Goal: Task Accomplishment & Management: Complete application form

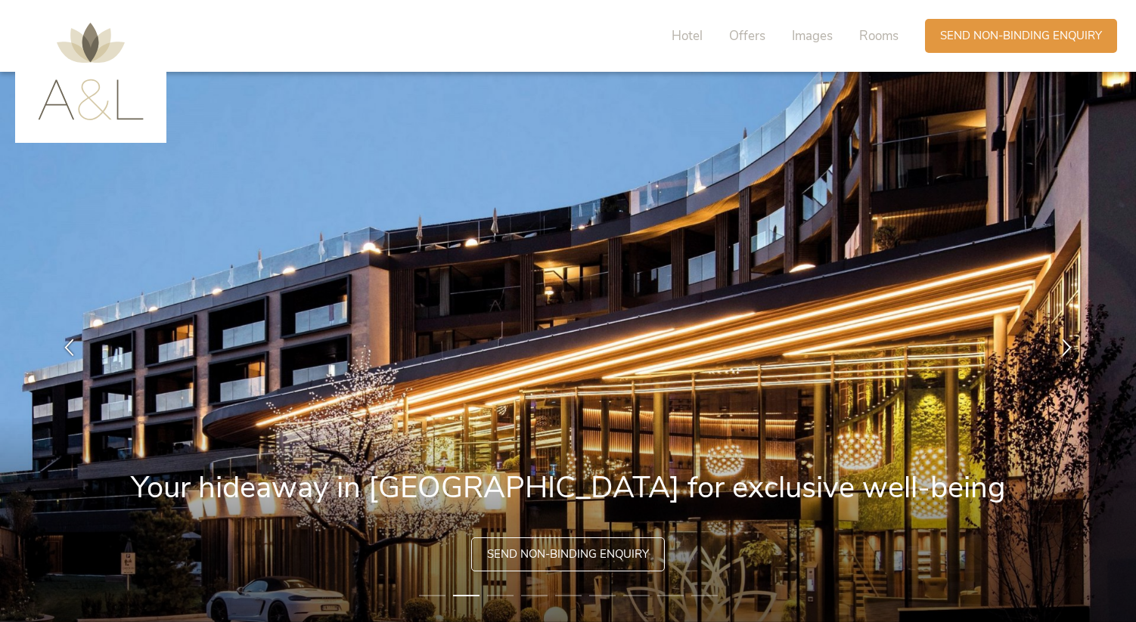
click at [557, 550] on span "Send non-binding enquiry" at bounding box center [568, 555] width 162 height 16
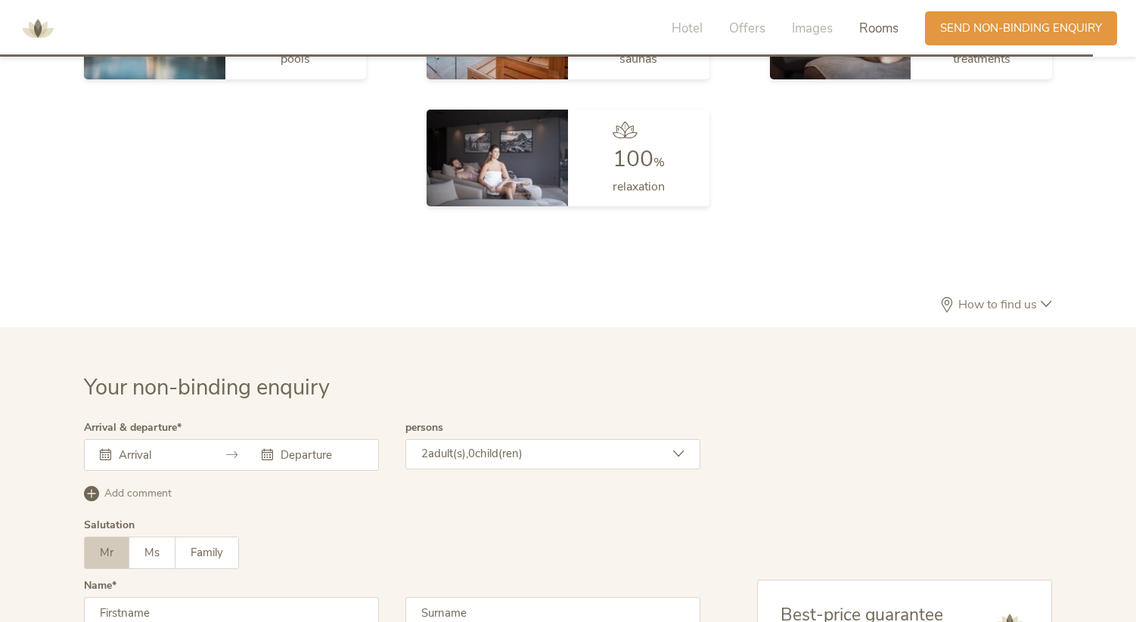
scroll to position [4571, 0]
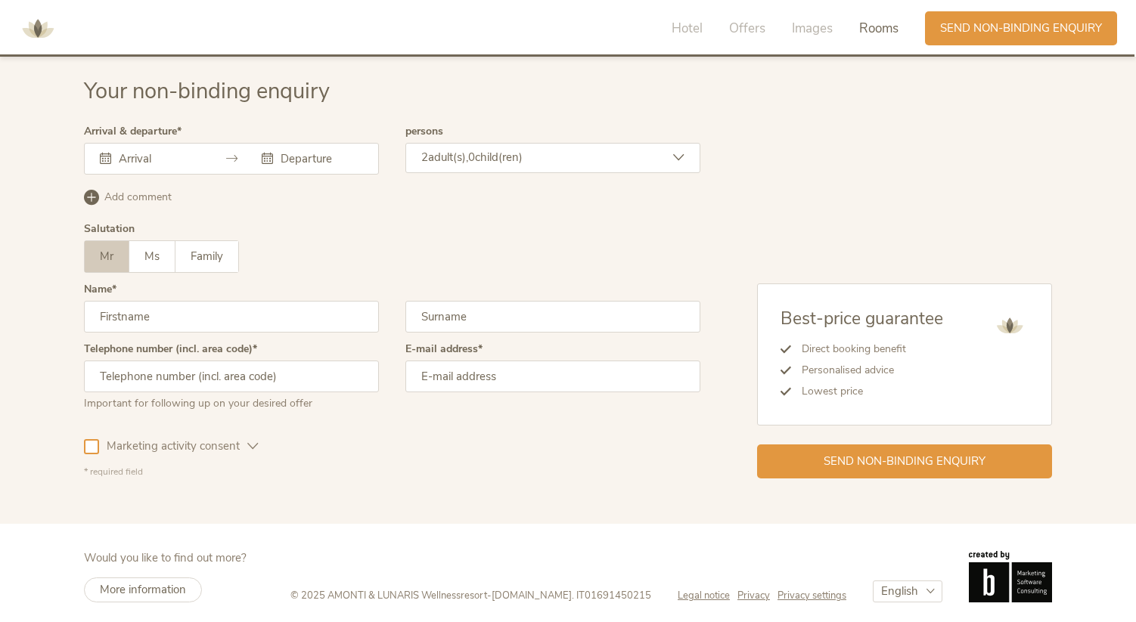
click at [197, 310] on input "text" at bounding box center [231, 317] width 295 height 32
type input "Mikhail"
type input "Belolipetskiy"
type input "07949338878"
type input "mikhail.belo512@gmail.com"
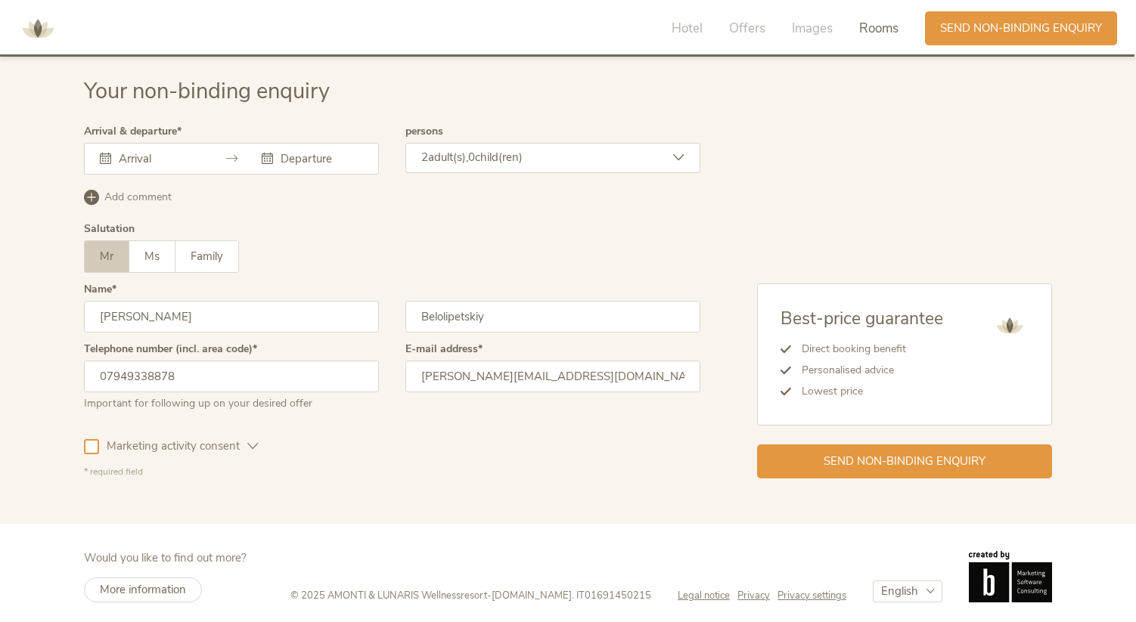
click at [104, 376] on input "07949338878" at bounding box center [231, 377] width 295 height 32
type input "+447949338878"
click at [147, 424] on div "Marketing activity consent" at bounding box center [171, 444] width 175 height 44
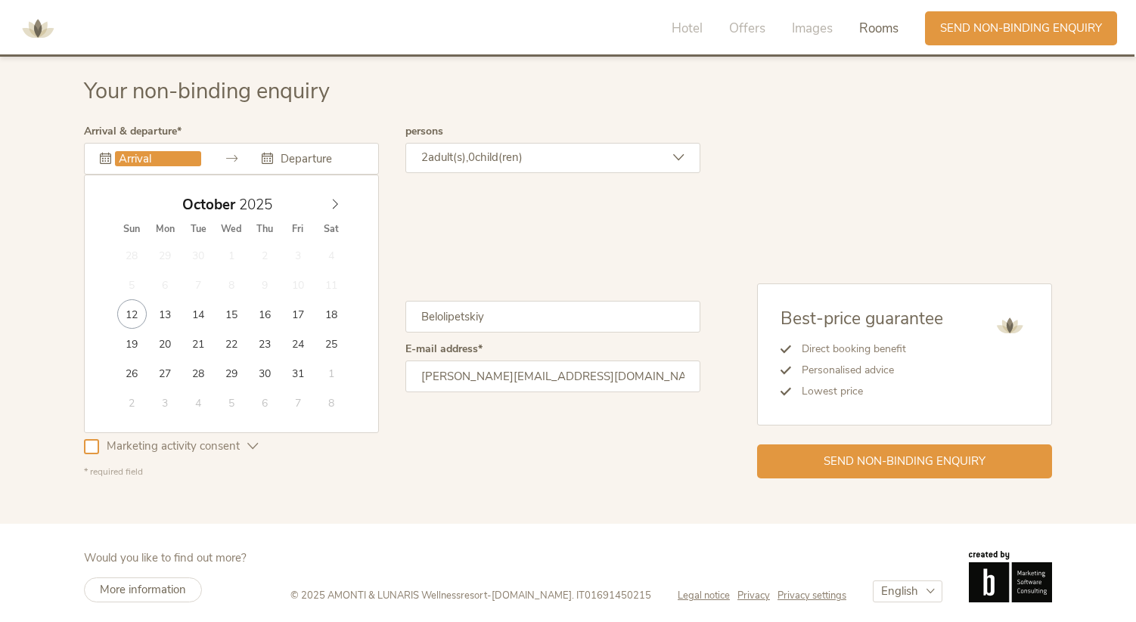
click at [178, 157] on input "text" at bounding box center [158, 158] width 86 height 15
click at [336, 206] on icon at bounding box center [335, 204] width 11 height 11
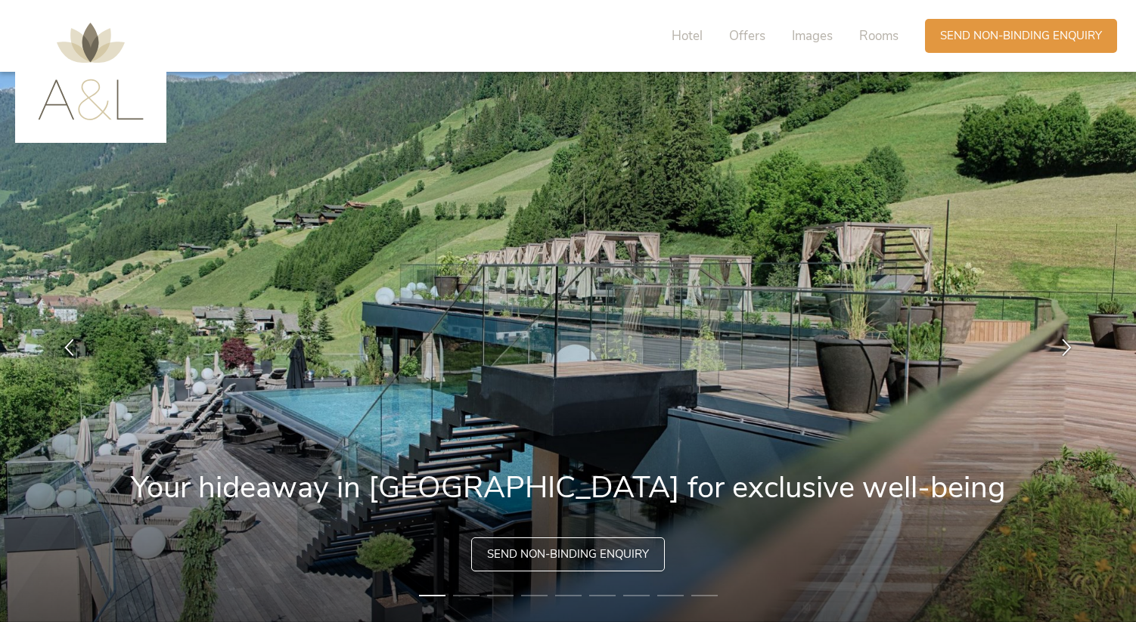
click at [555, 544] on div "Send non-binding enquiry" at bounding box center [568, 555] width 194 height 34
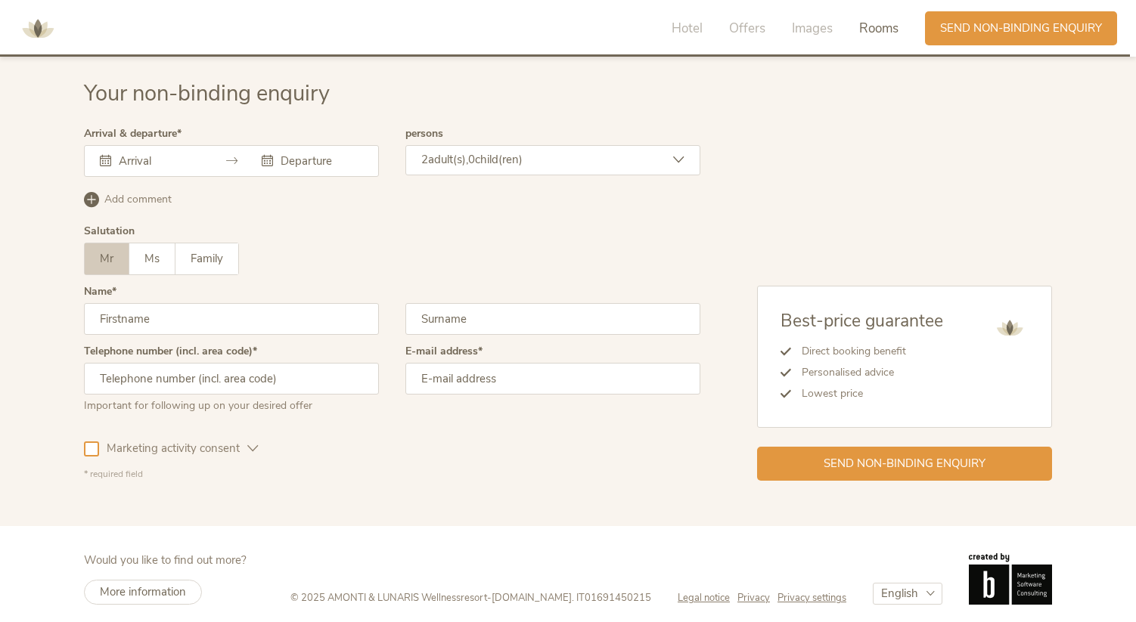
scroll to position [4571, 0]
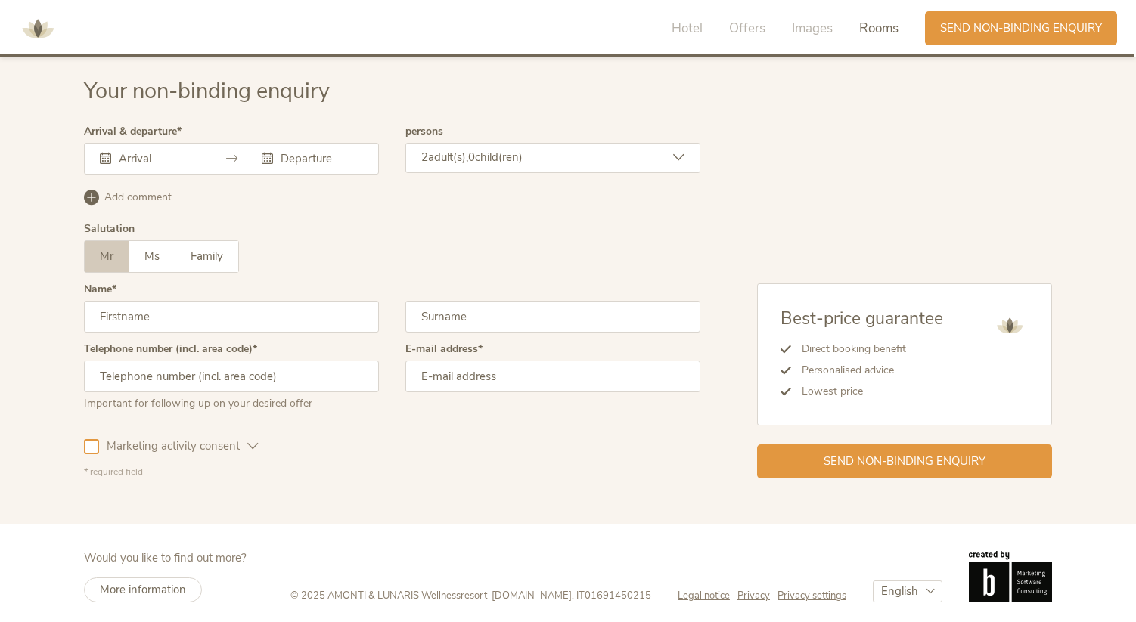
click at [122, 155] on input "text" at bounding box center [158, 158] width 86 height 15
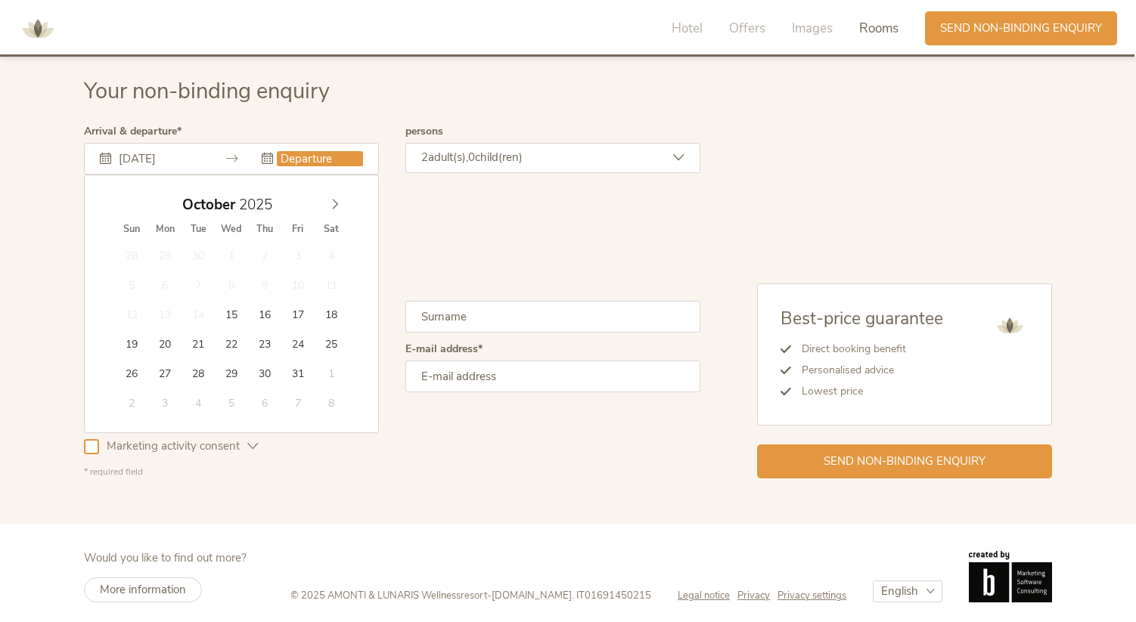
click at [175, 158] on input "14.10.2025" at bounding box center [158, 158] width 86 height 15
click at [333, 209] on icon at bounding box center [335, 204] width 11 height 11
type input "14.12.2025"
type input "21.12.2025"
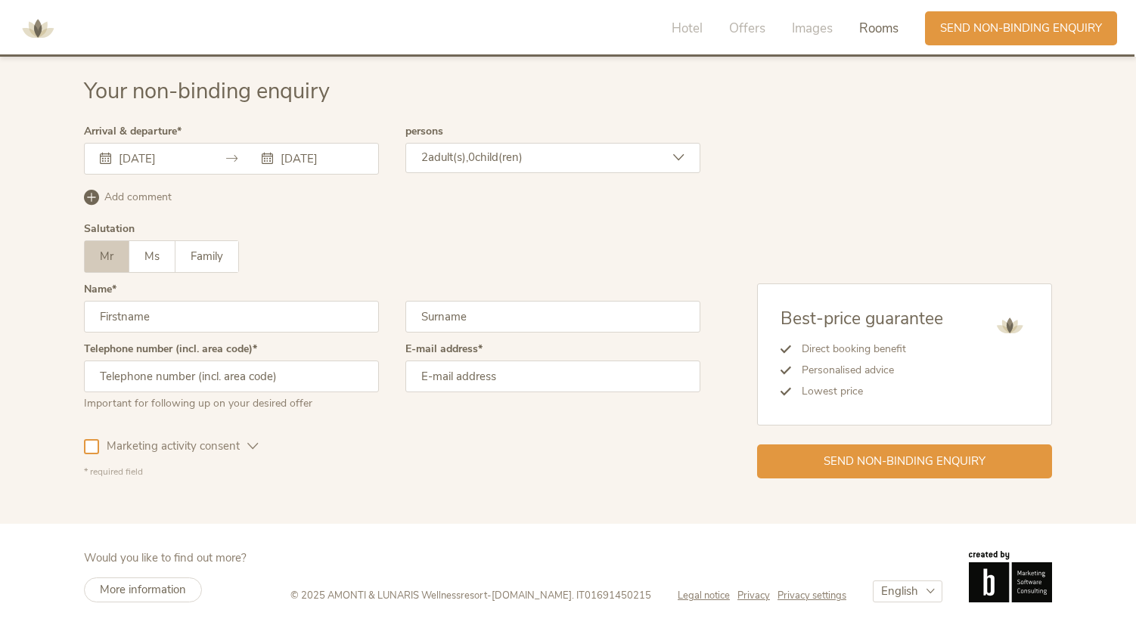
click at [213, 327] on input "text" at bounding box center [231, 317] width 295 height 32
type input "Mikhail"
type input "Belolipetskiy"
type input "015142488938"
type input "mbelolipetskiy@icloud.com"
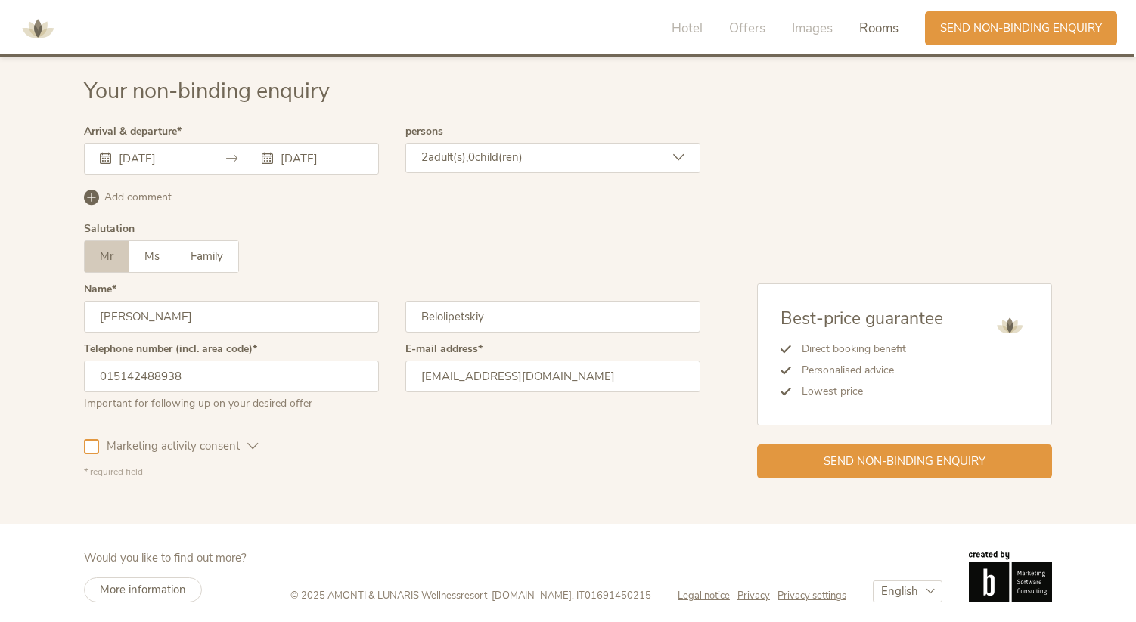
click at [104, 374] on input "015142488938" at bounding box center [231, 377] width 295 height 32
type input "+4915142488938"
click at [377, 430] on div "Marketing activity consent Profiling activity consent" at bounding box center [392, 444] width 616 height 44
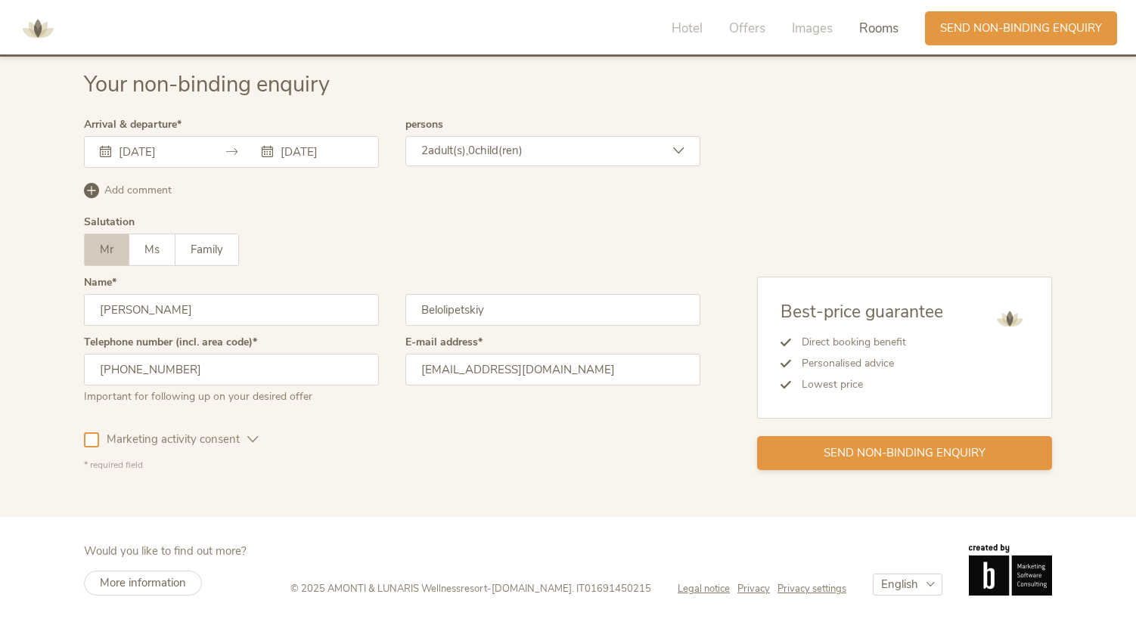
click at [836, 450] on span "Send non-binding enquiry" at bounding box center [905, 453] width 162 height 16
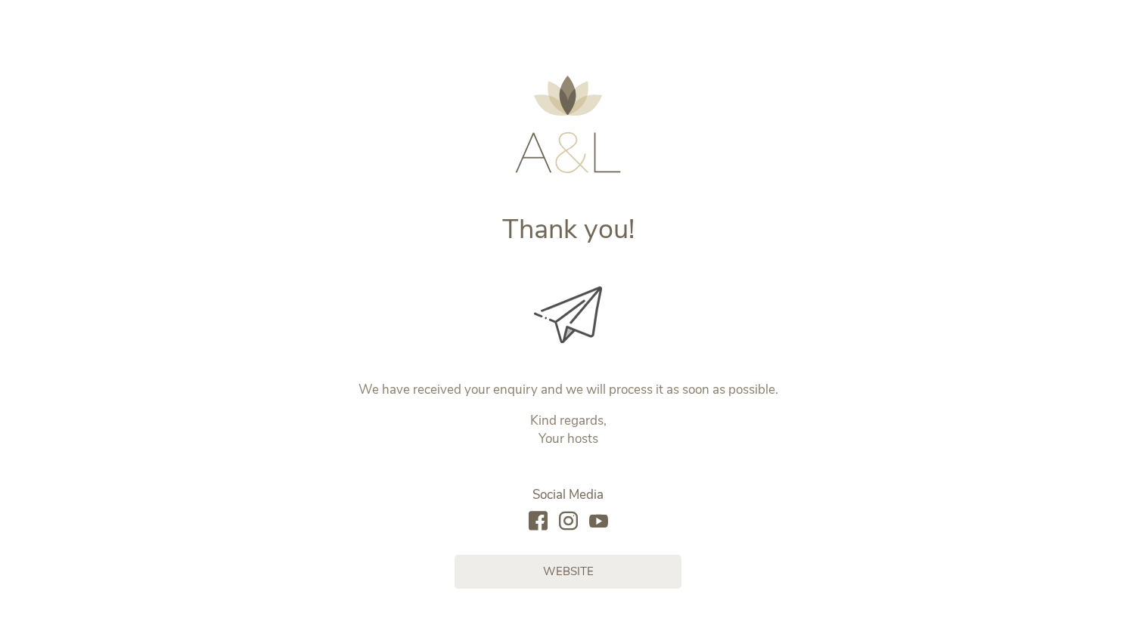
click at [728, 165] on div at bounding box center [568, 86] width 631 height 173
